Goal: Information Seeking & Learning: Check status

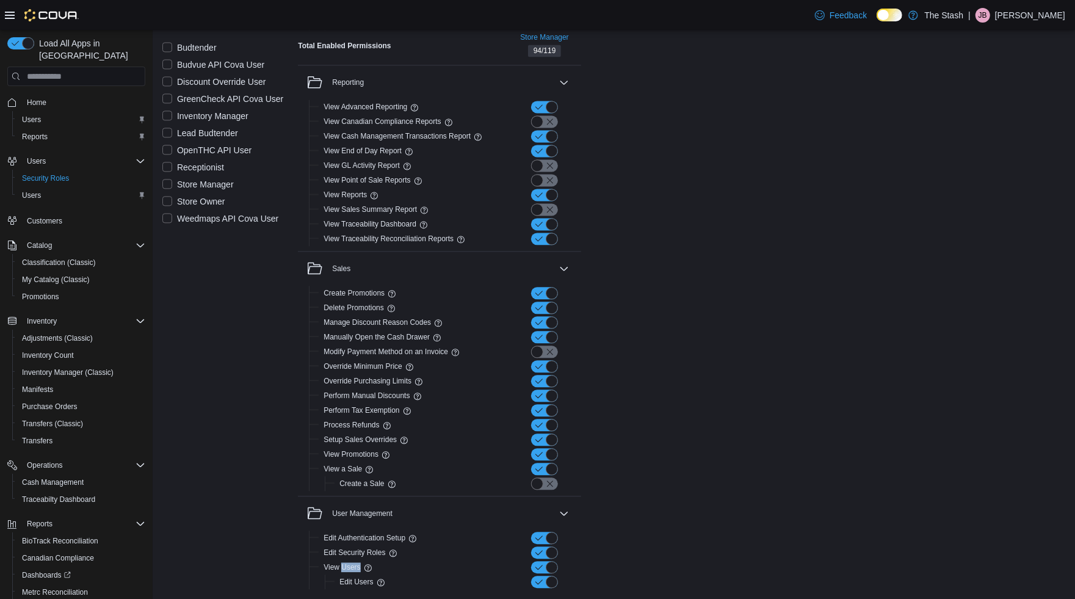
scroll to position [70, 0]
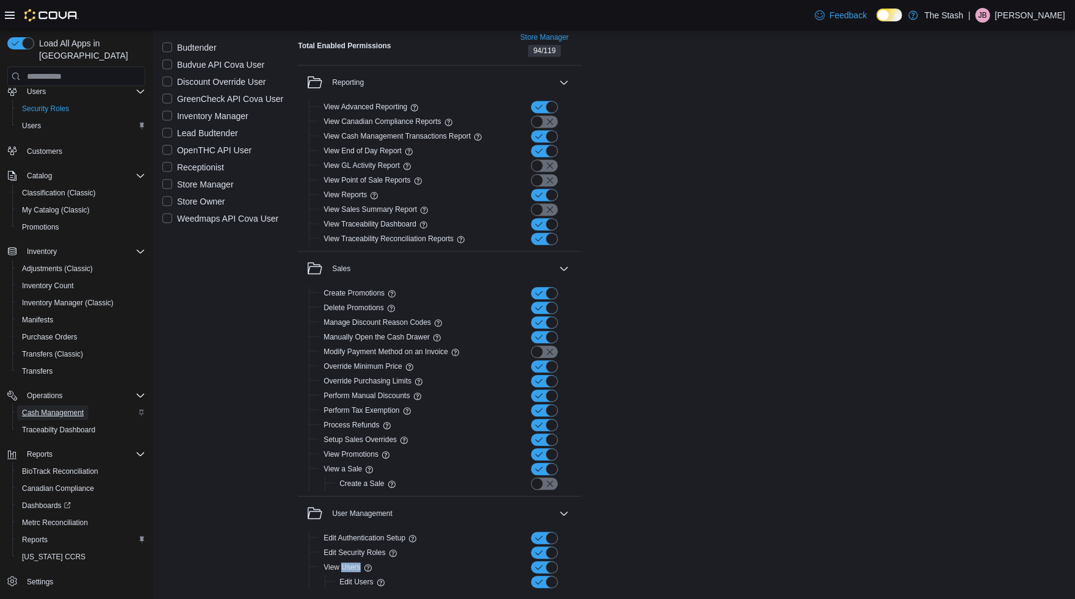
click at [69, 408] on span "Cash Management" at bounding box center [53, 413] width 62 height 10
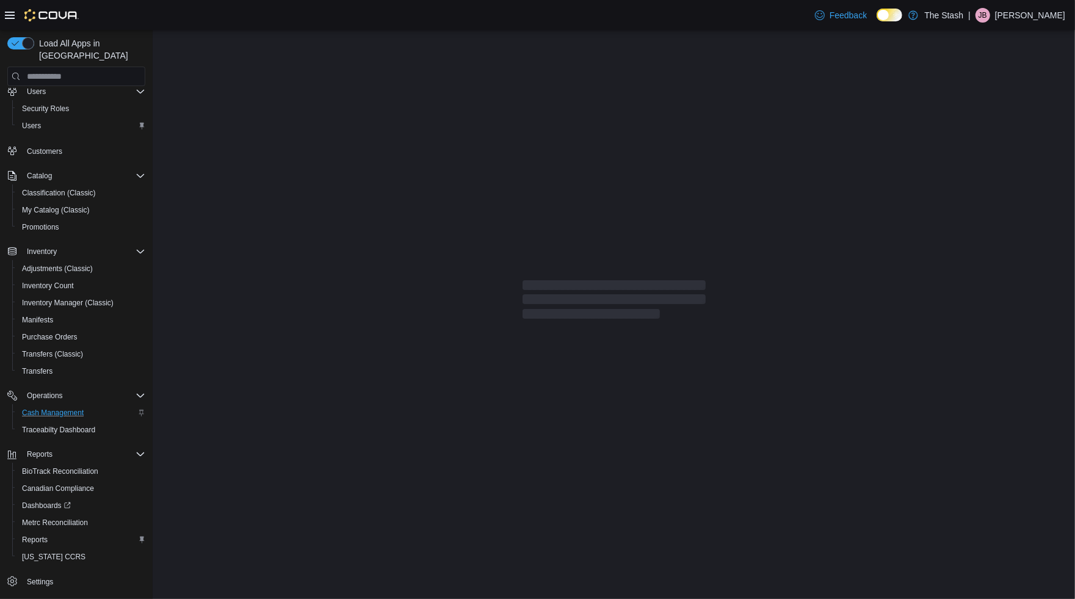
scroll to position [30, 0]
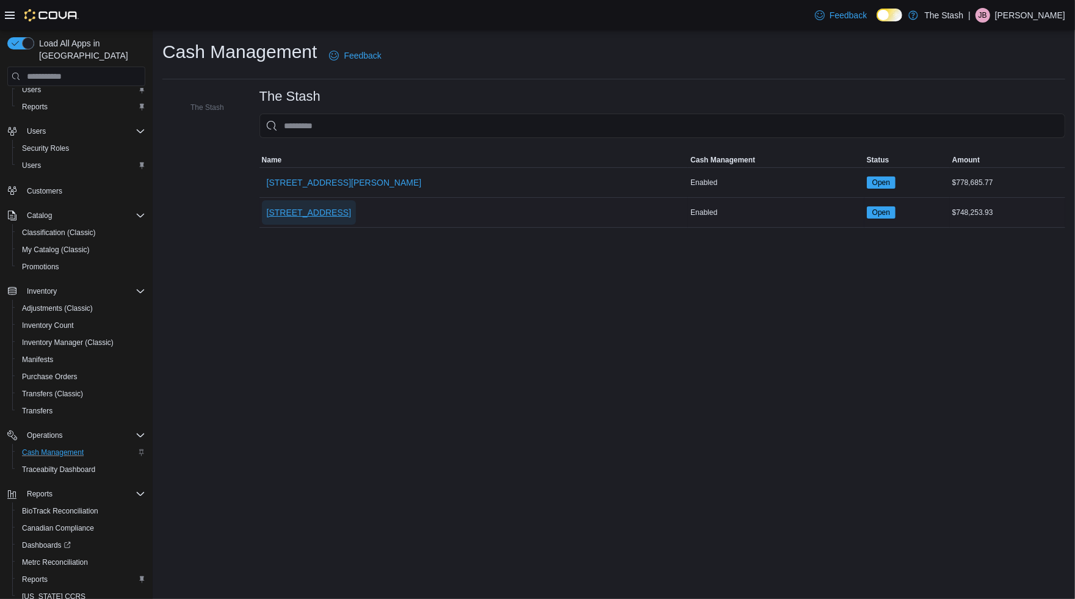
click at [292, 205] on span "[STREET_ADDRESS]" at bounding box center [309, 212] width 84 height 24
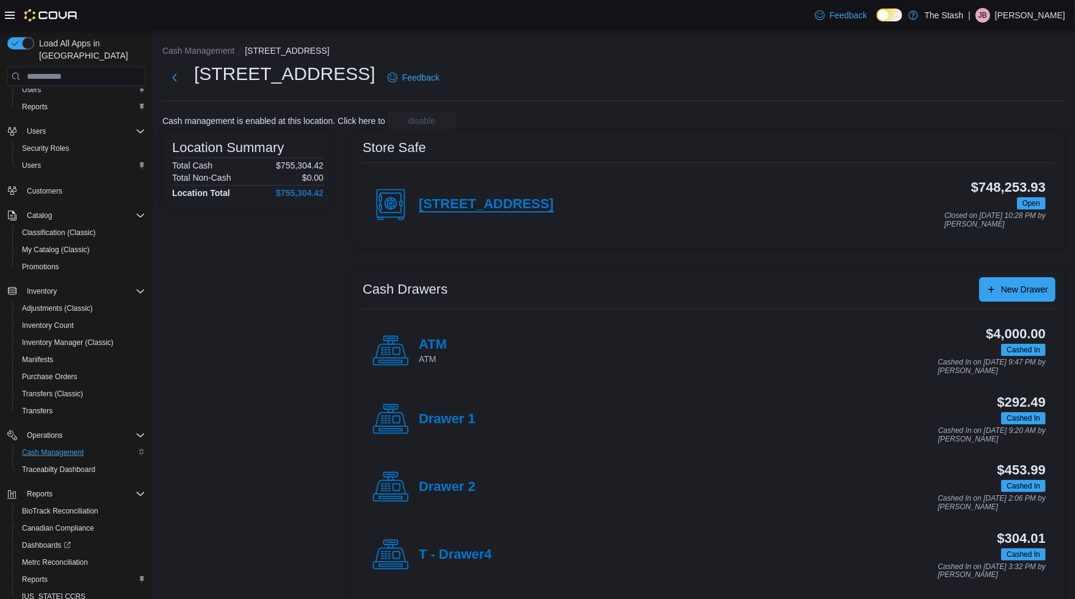
click at [441, 204] on h4 "[STREET_ADDRESS]" at bounding box center [486, 205] width 135 height 16
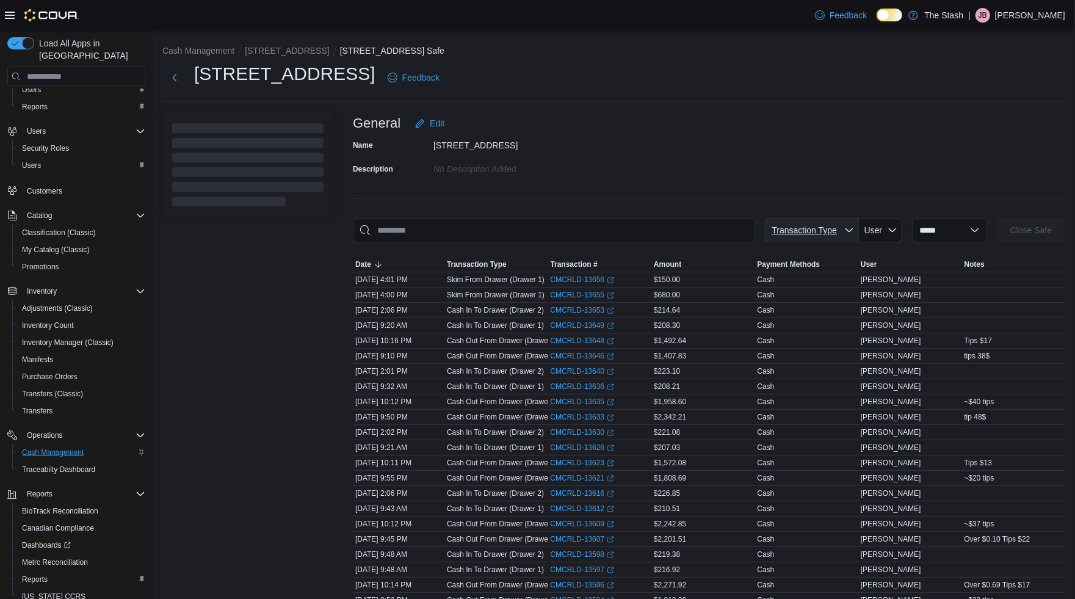
click at [798, 234] on span "Transaction Type" at bounding box center [803, 230] width 65 height 10
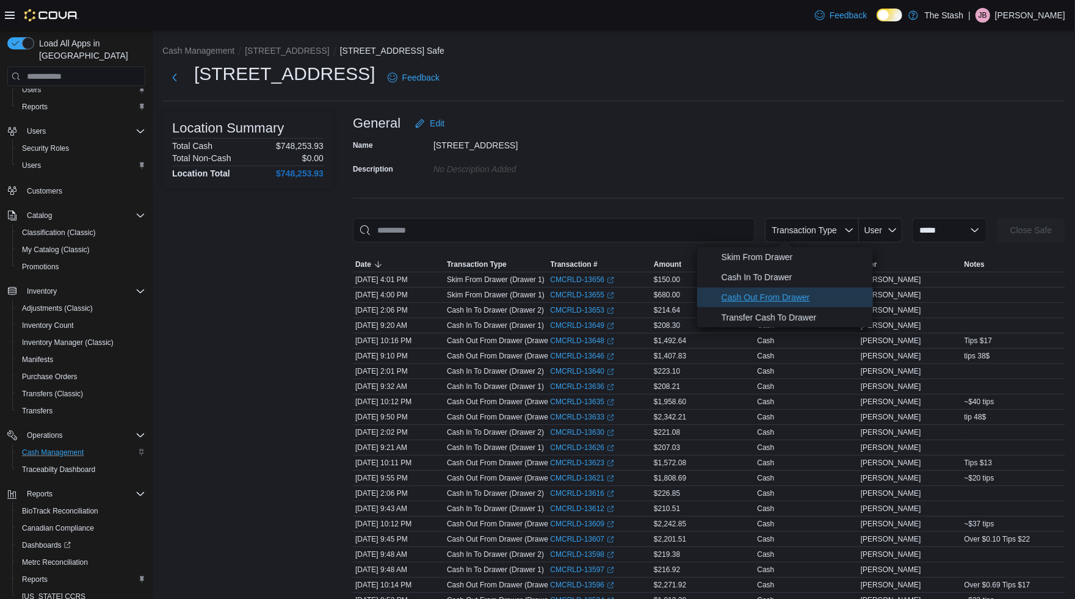
click at [788, 297] on span "Cash Out From Drawer" at bounding box center [793, 297] width 144 height 15
type input "**********"
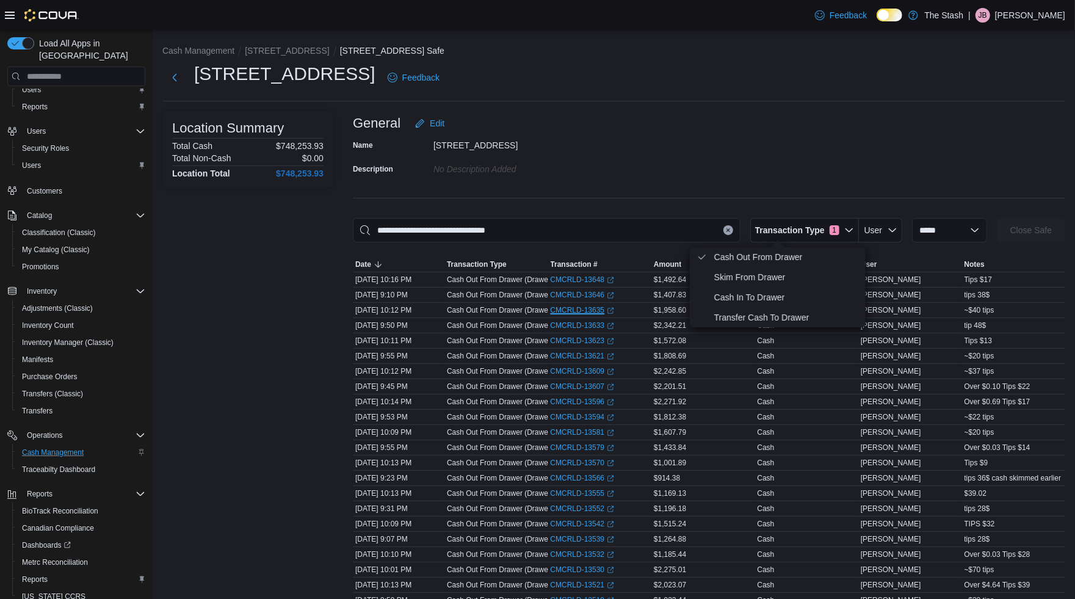
click at [588, 312] on link "CMCRLD-13635 (opens in a new tab or window)" at bounding box center [583, 310] width 64 height 10
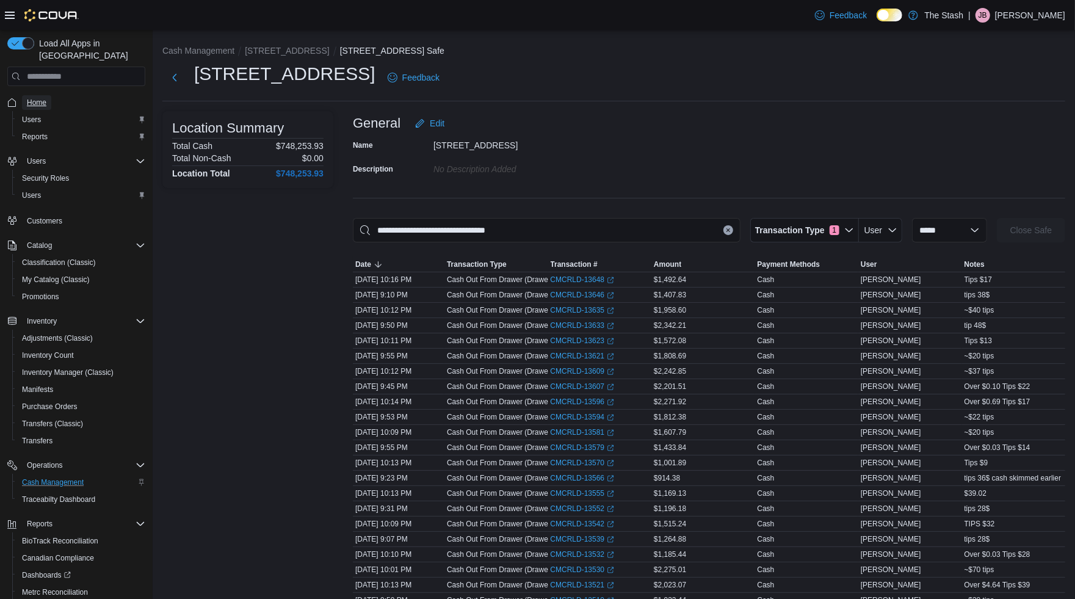
click at [38, 98] on span "Home" at bounding box center [37, 103] width 20 height 10
